Goal: Transaction & Acquisition: Purchase product/service

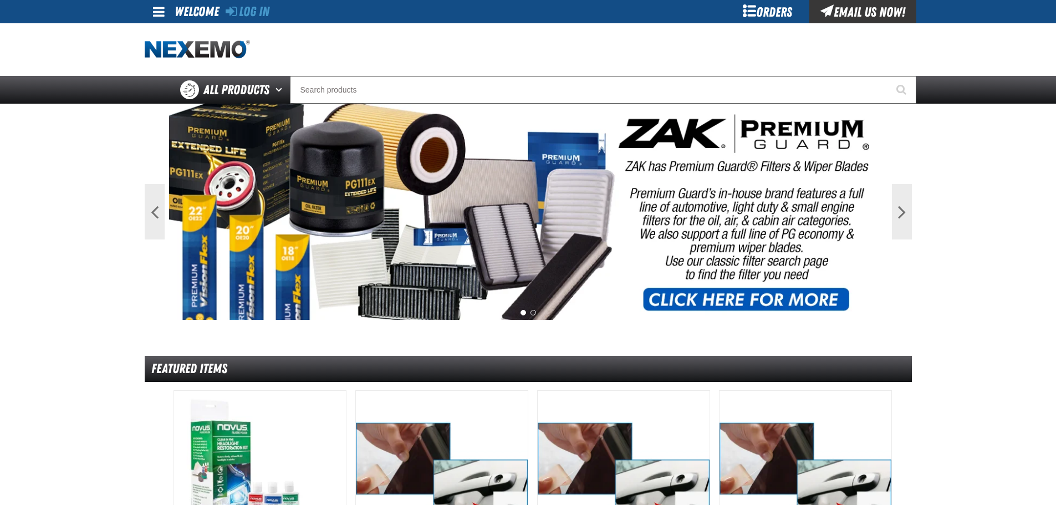
click at [760, 11] on div "Orders" at bounding box center [767, 11] width 83 height 23
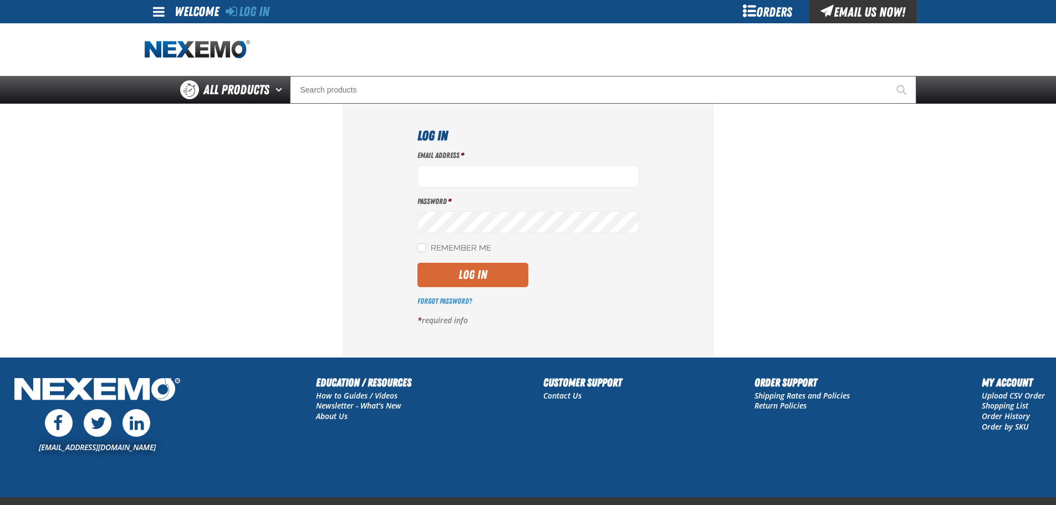
type input "[EMAIL_ADDRESS][DOMAIN_NAME]"
click at [482, 274] on button "Log In" at bounding box center [472, 275] width 111 height 24
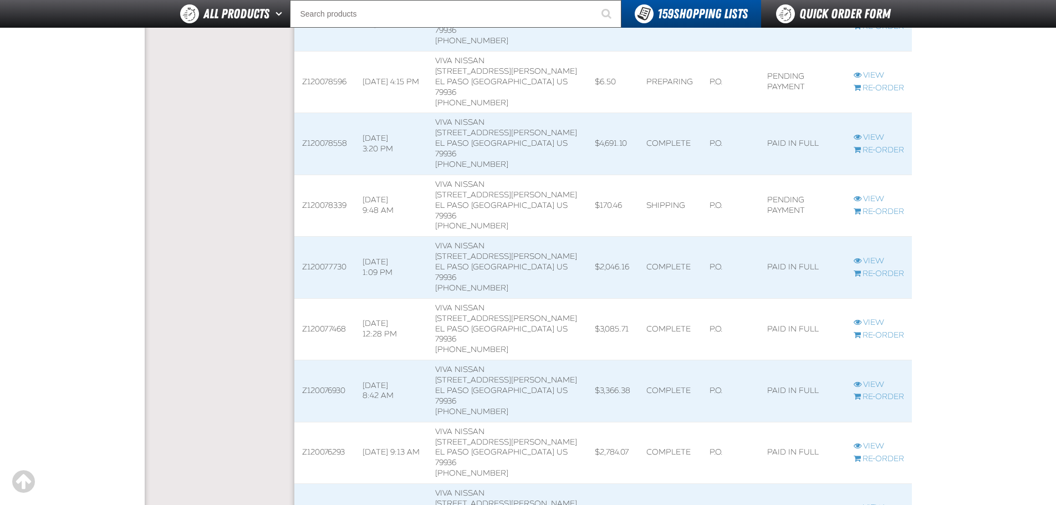
scroll to position [776, 0]
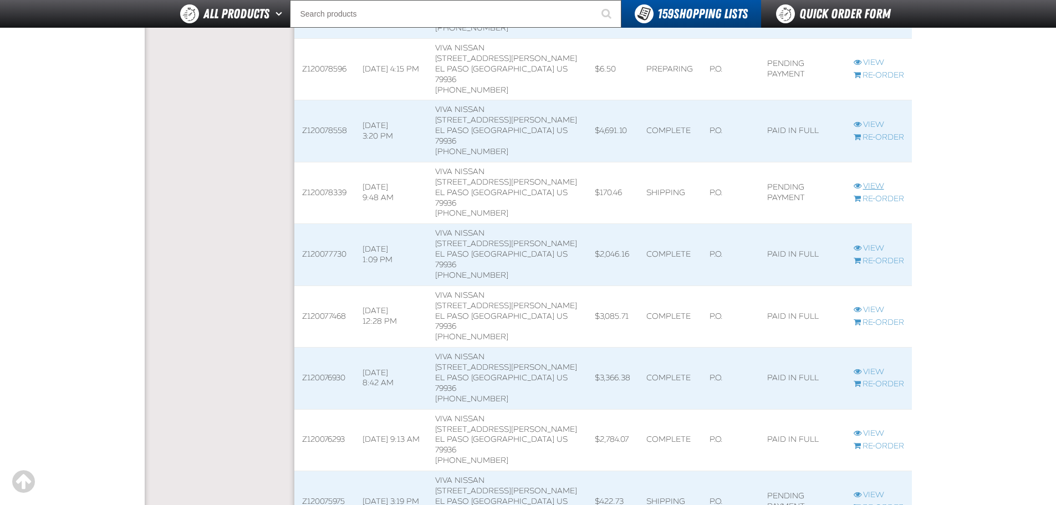
click at [871, 181] on link "View" at bounding box center [878, 186] width 50 height 11
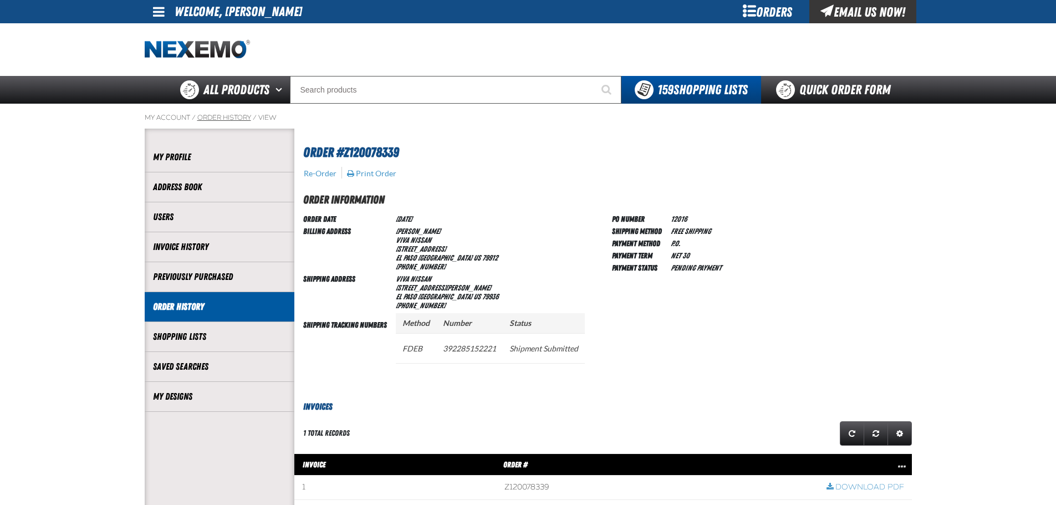
click at [237, 121] on link "Order History" at bounding box center [224, 117] width 54 height 9
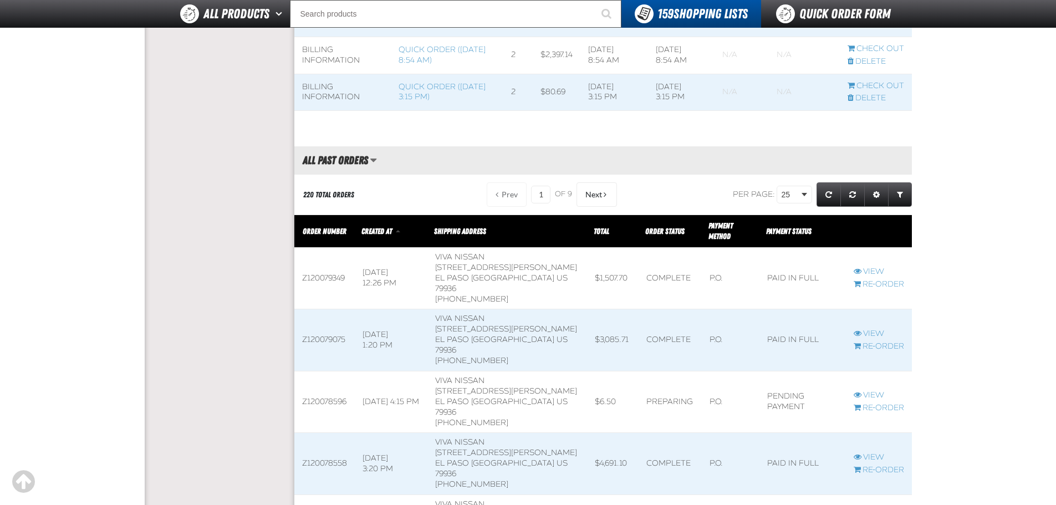
scroll to position [554, 0]
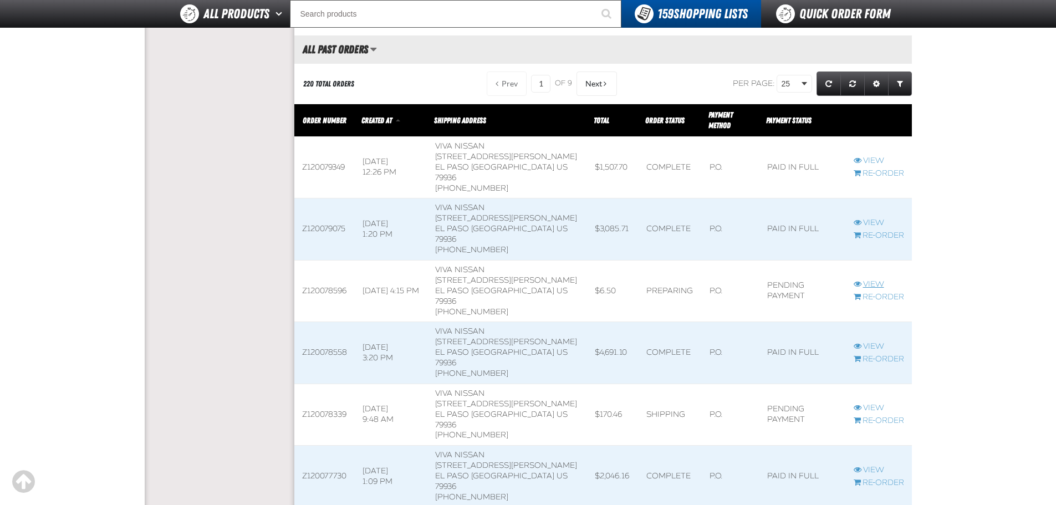
click at [870, 279] on link "View" at bounding box center [878, 284] width 50 height 11
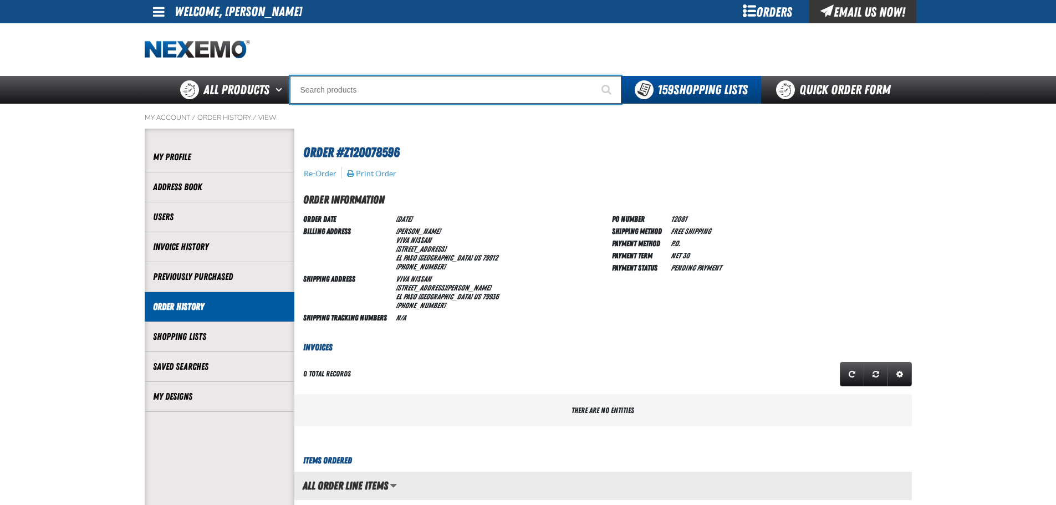
click at [383, 93] on input "Search" at bounding box center [455, 90] width 331 height 28
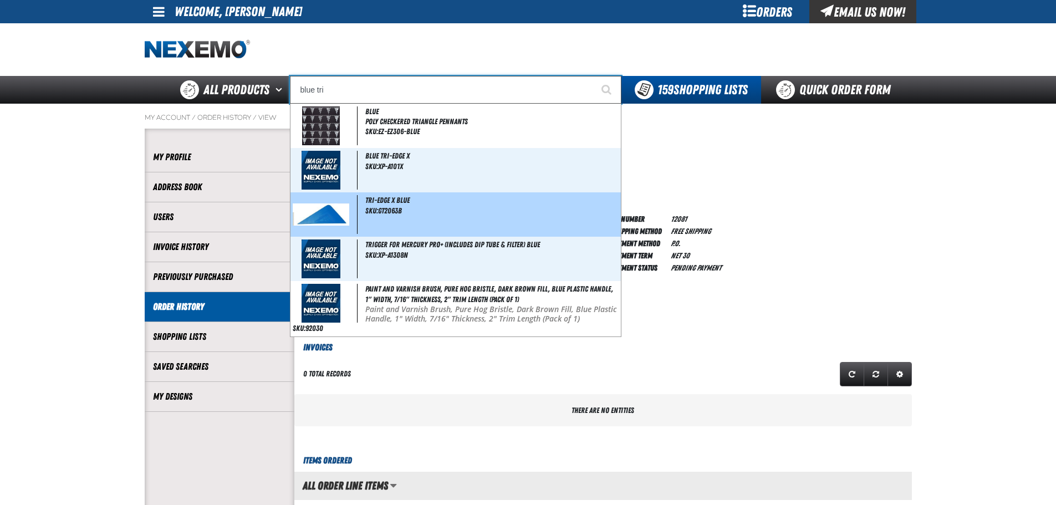
click at [392, 206] on span "SKU:GT2063B" at bounding box center [383, 210] width 37 height 9
type input "Tri-Edge X Blue"
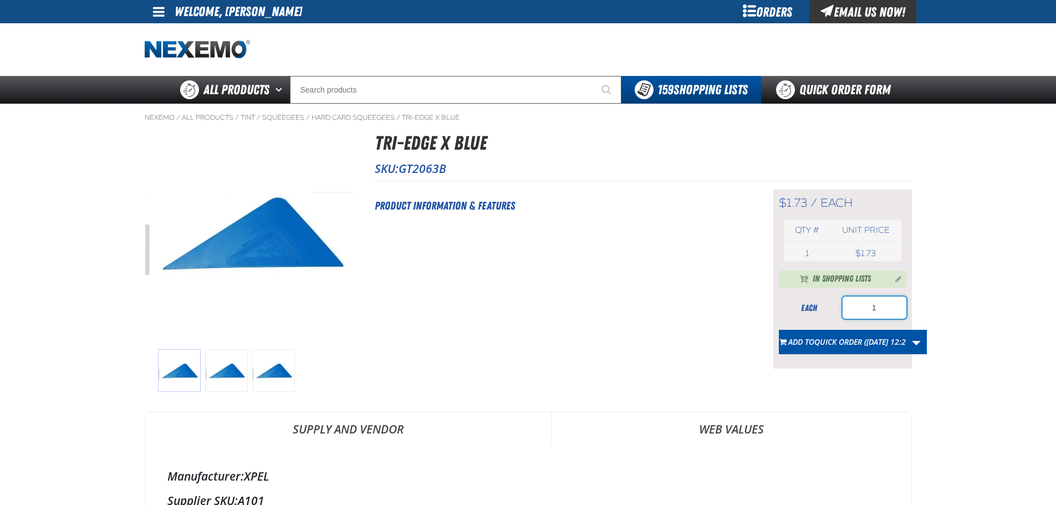
click at [893, 311] on input "1" at bounding box center [874, 308] width 64 height 22
type input "10"
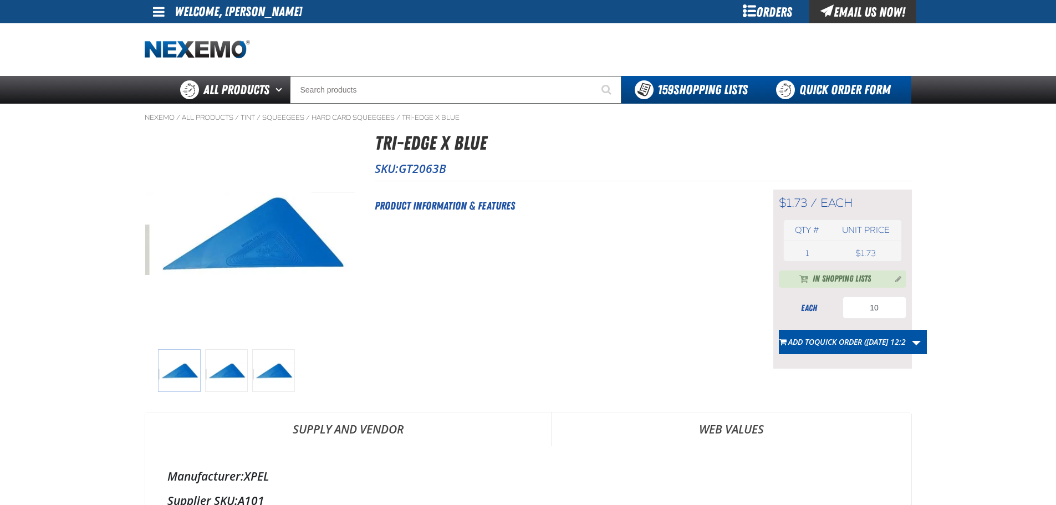
click at [815, 89] on link "Quick Order Form" at bounding box center [836, 90] width 150 height 28
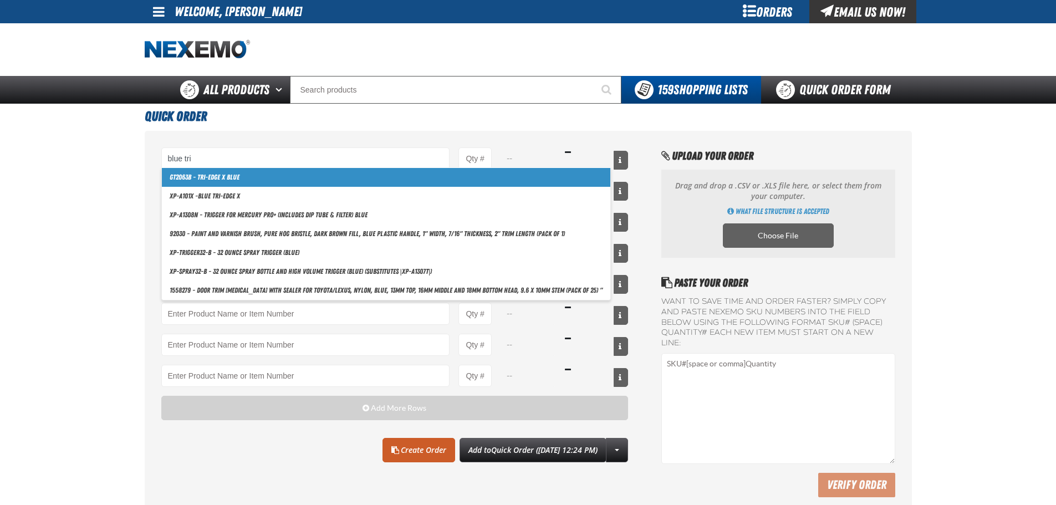
click at [233, 176] on link "GT2063B - Tri-Edge X Blue" at bounding box center [386, 177] width 448 height 19
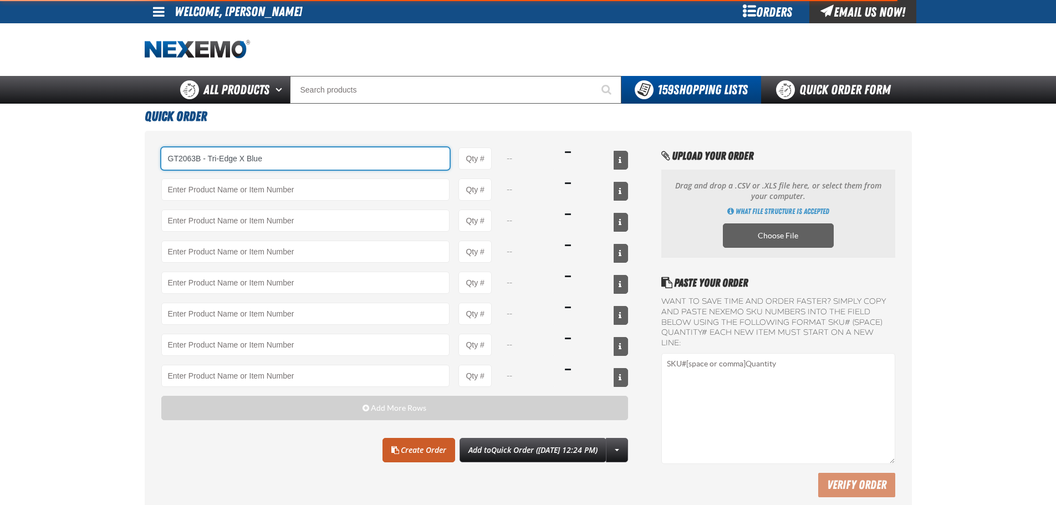
type input "GT2063B - Tri-Edge X Blue"
type input "1"
select select "each"
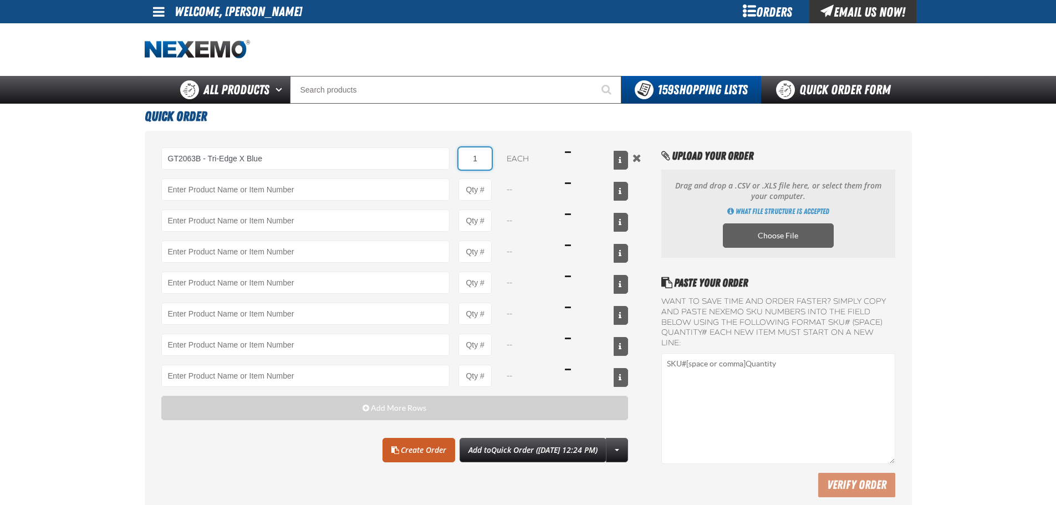
click at [485, 164] on input "1" at bounding box center [474, 158] width 33 height 22
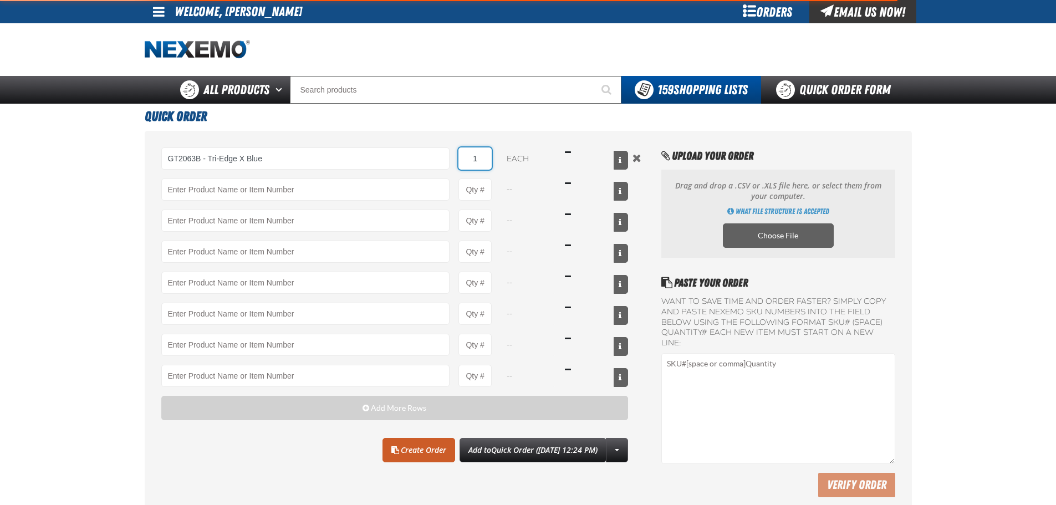
type input "GT2063B - Tri-Edge X Blue"
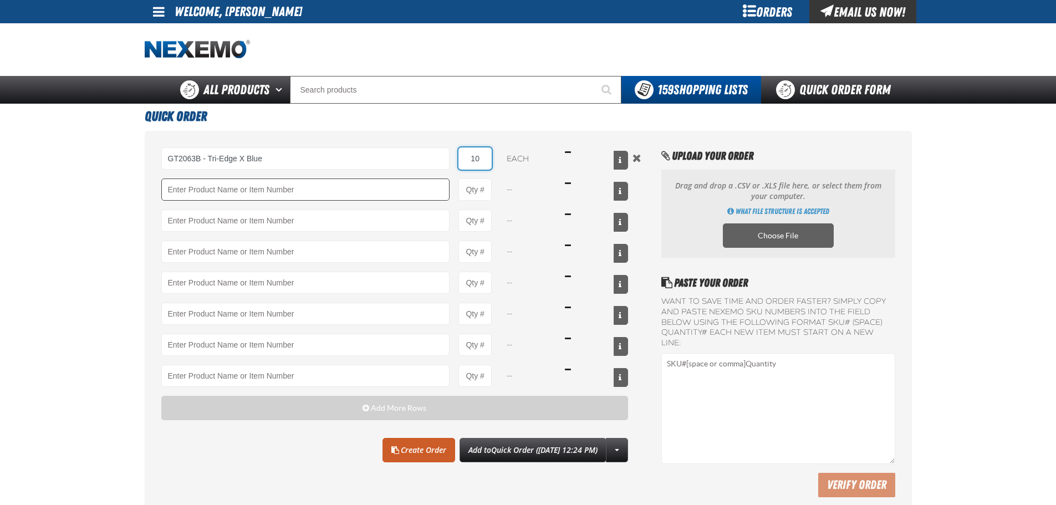
type input "10"
click at [221, 194] on input "Product" at bounding box center [305, 189] width 289 height 22
type input "g"
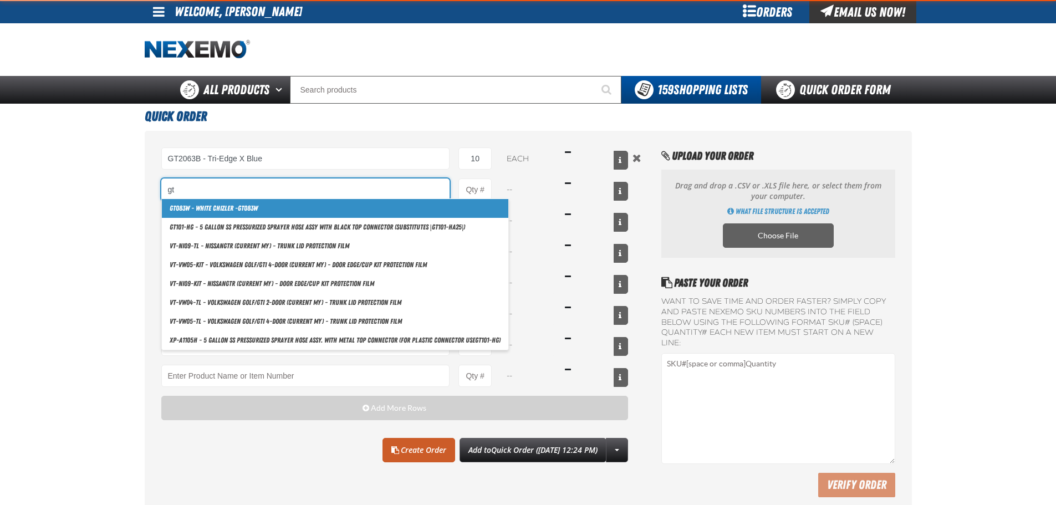
type input "g"
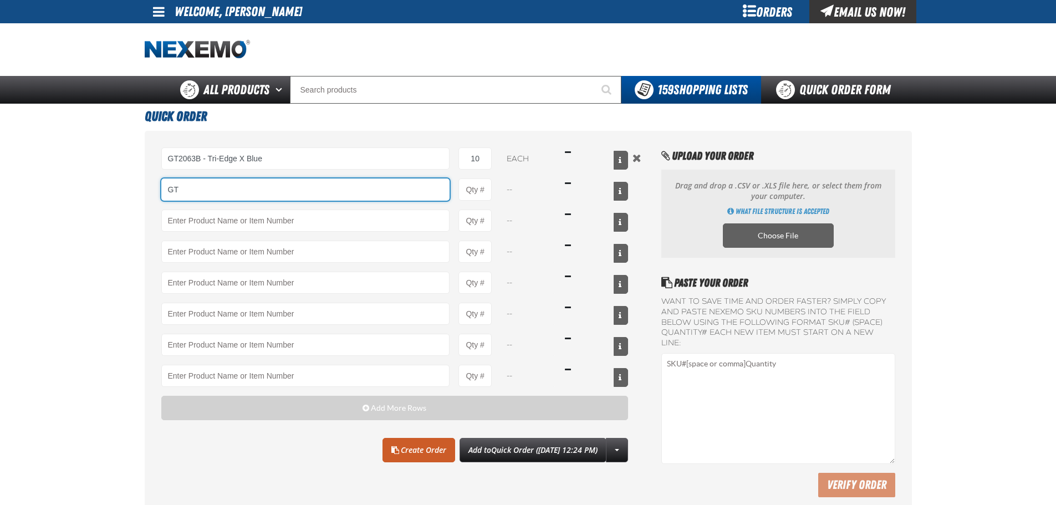
type input "G"
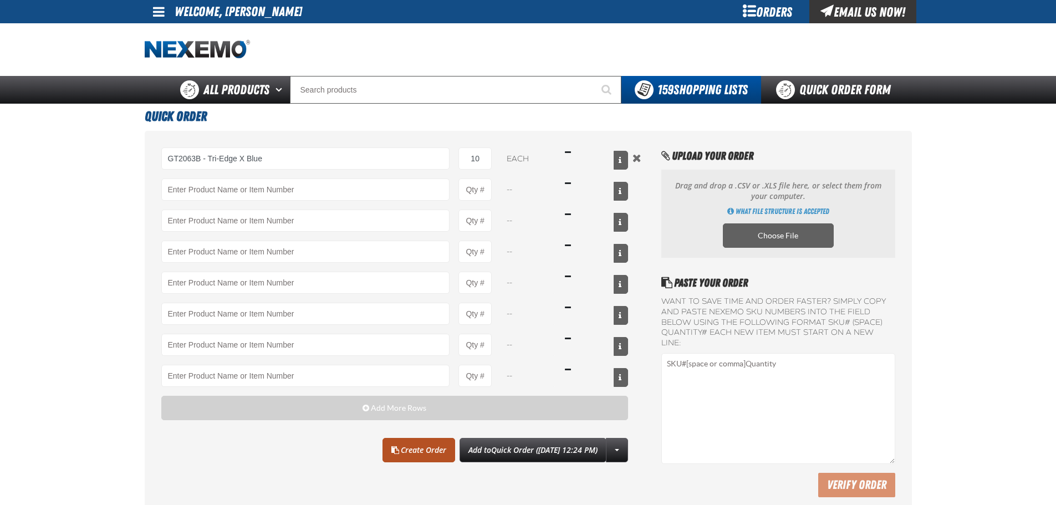
click at [403, 458] on link "Create Order" at bounding box center [418, 450] width 73 height 24
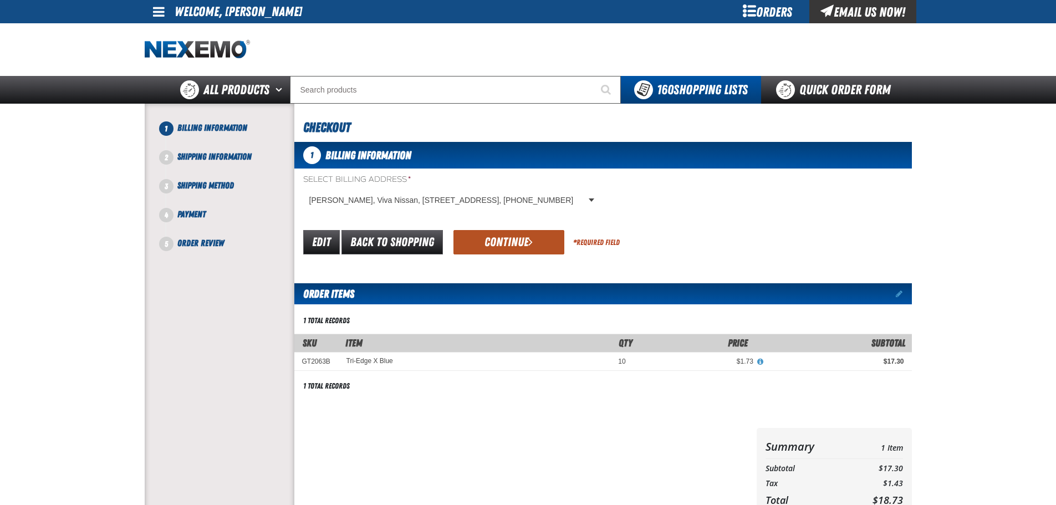
click at [528, 243] on span "submit" at bounding box center [530, 242] width 4 height 12
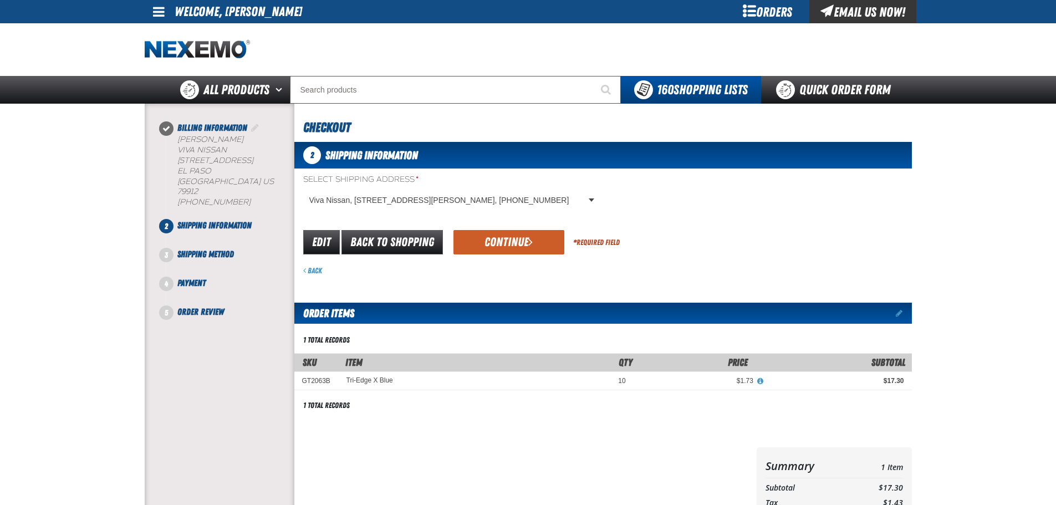
click at [528, 243] on span "submit" at bounding box center [530, 242] width 4 height 12
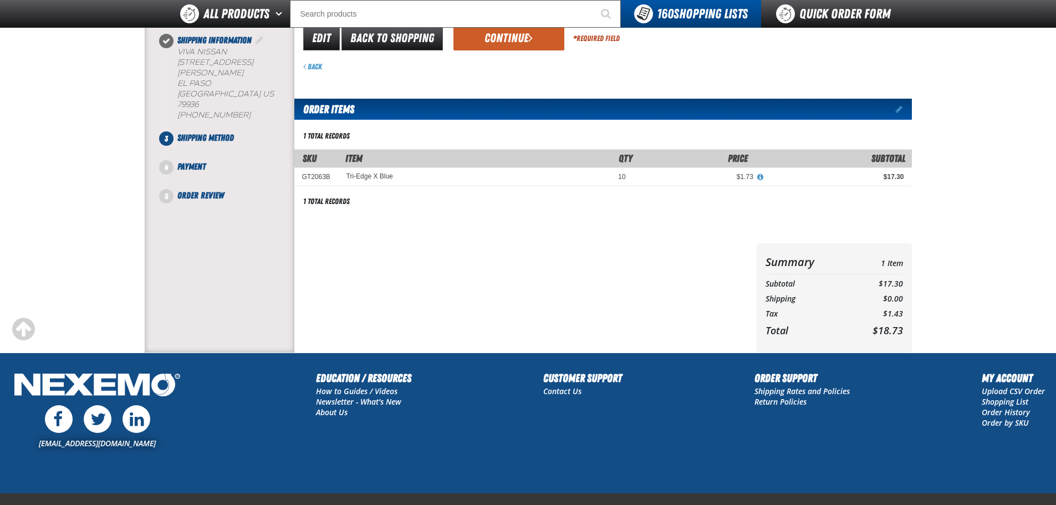
scroll to position [51, 0]
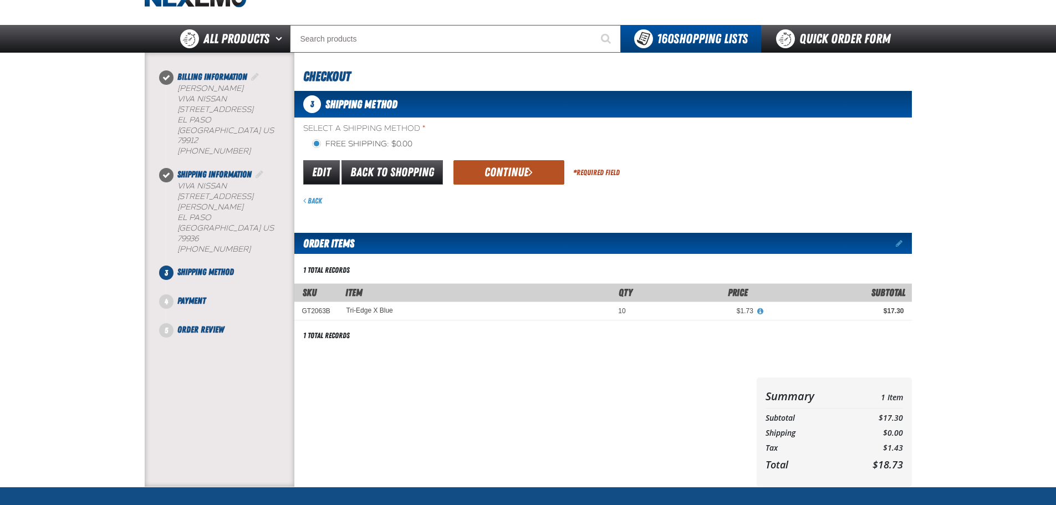
click at [527, 173] on button "Continue" at bounding box center [508, 172] width 111 height 24
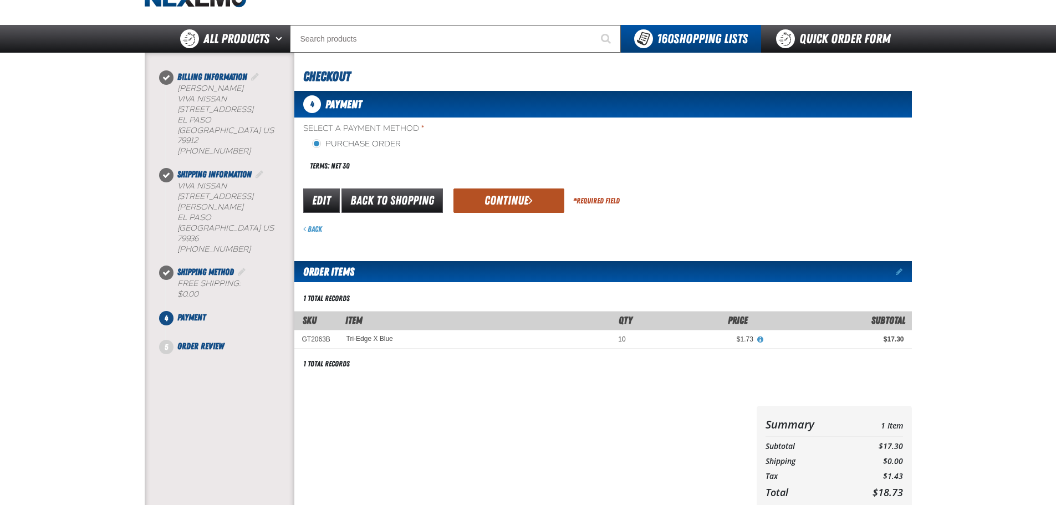
click at [513, 197] on button "Continue" at bounding box center [508, 200] width 111 height 24
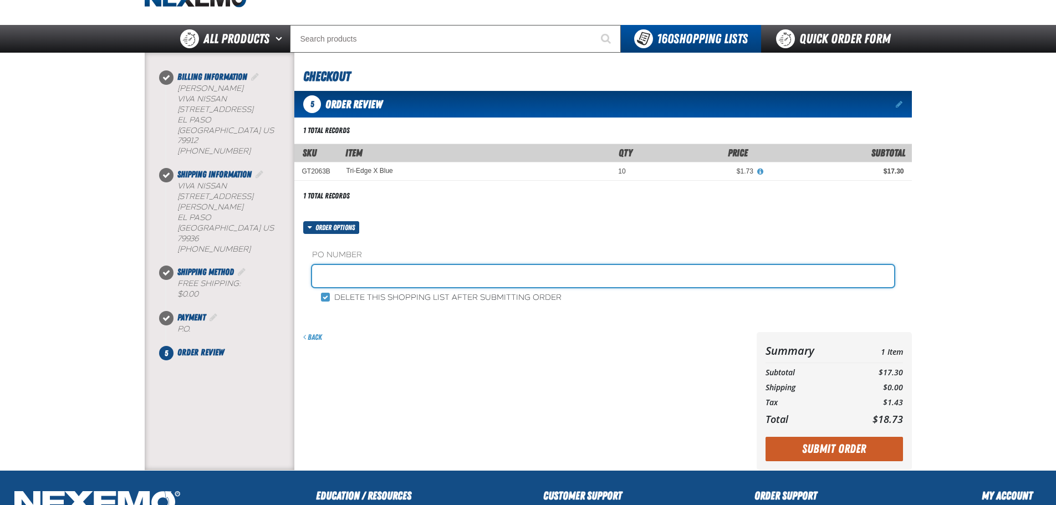
click at [375, 282] on input "text" at bounding box center [603, 276] width 582 height 22
type input "12388"
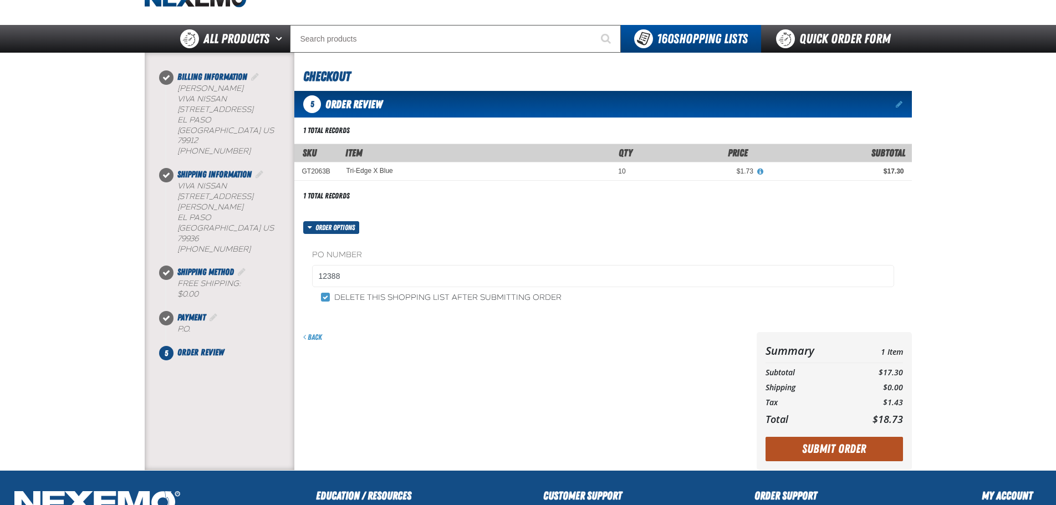
click at [843, 450] on button "Submit Order" at bounding box center [833, 449] width 137 height 24
